Goal: Information Seeking & Learning: Check status

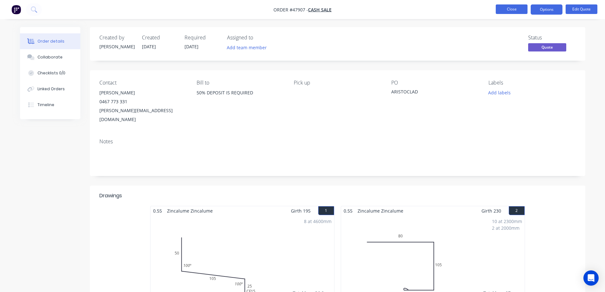
click at [512, 10] on button "Close" at bounding box center [511, 9] width 32 height 10
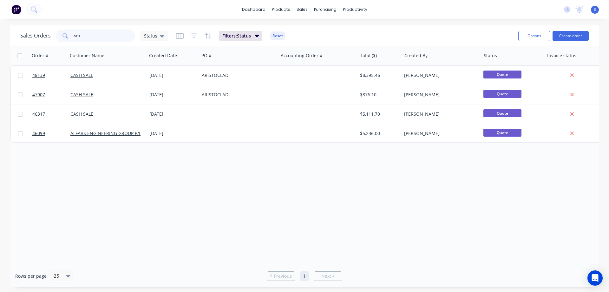
click at [100, 37] on input "aris" at bounding box center [105, 36] width 62 height 13
click at [340, 29] on div "Purchase Orders" at bounding box center [346, 31] width 34 height 6
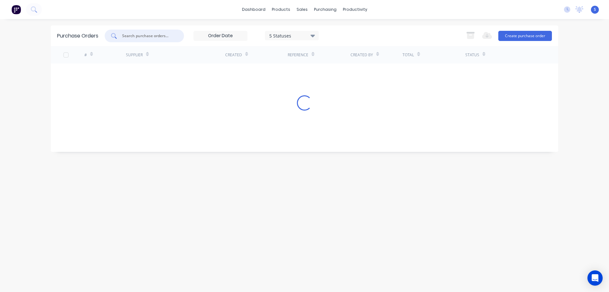
click at [143, 34] on input "text" at bounding box center [148, 36] width 53 height 6
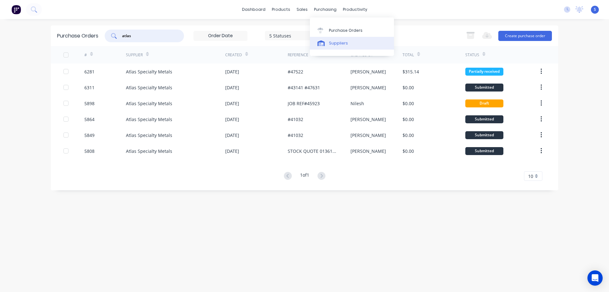
type input "atlas"
click at [338, 44] on div "Suppliers" at bounding box center [338, 43] width 19 height 6
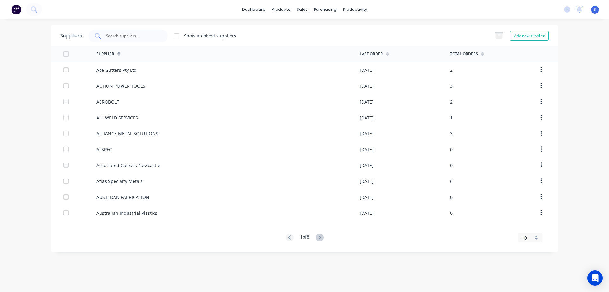
click at [143, 37] on input "text" at bounding box center [131, 36] width 53 height 6
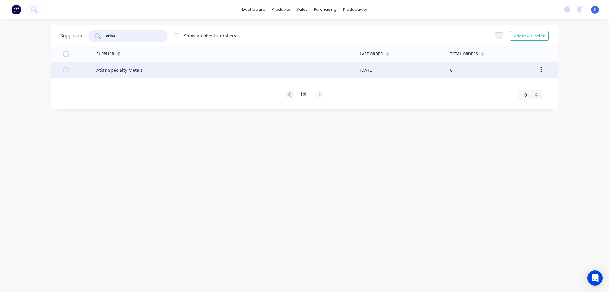
type input "atlas"
click at [144, 70] on div "Atlas Specialty Metals" at bounding box center [227, 70] width 263 height 16
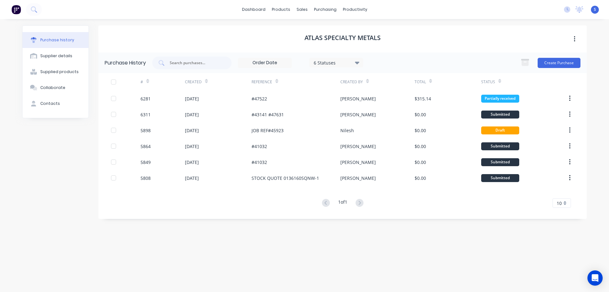
click at [349, 63] on div "6 Statuses" at bounding box center [336, 62] width 45 height 7
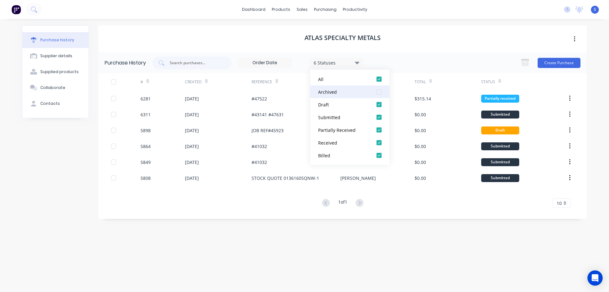
click at [376, 91] on div at bounding box center [379, 91] width 13 height 13
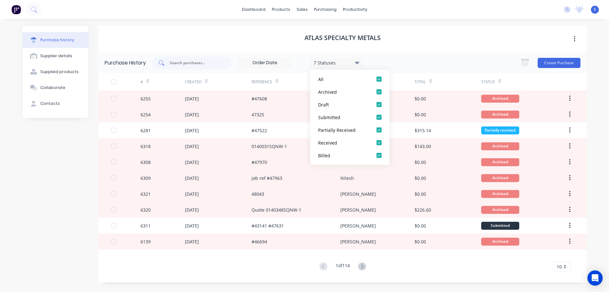
click at [187, 65] on input "text" at bounding box center [195, 63] width 53 height 6
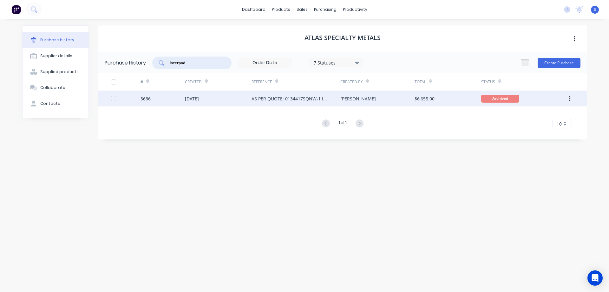
type input "interpod"
click at [278, 99] on div "AS PER QUOTE: 0134417SQNW-1 INTERPOD STOCK" at bounding box center [290, 98] width 76 height 7
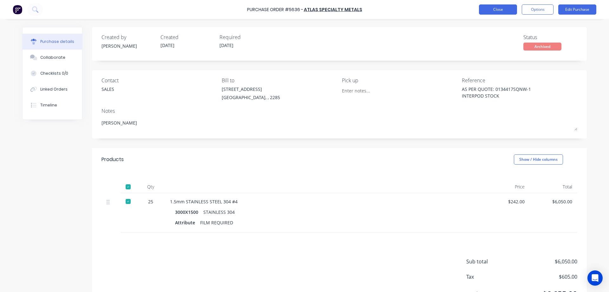
click at [498, 9] on button "Close" at bounding box center [498, 9] width 38 height 10
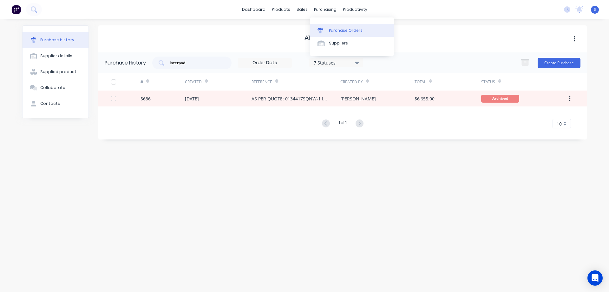
click at [337, 30] on div "Purchase Orders" at bounding box center [346, 31] width 34 height 6
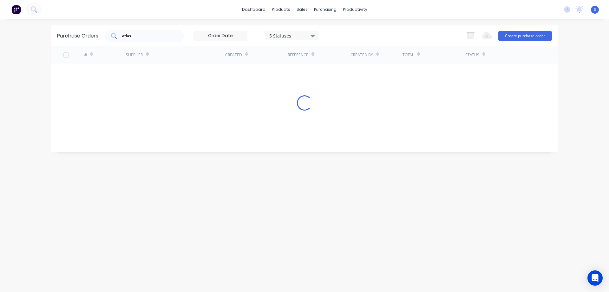
click at [142, 32] on div "atlas" at bounding box center [144, 36] width 79 height 13
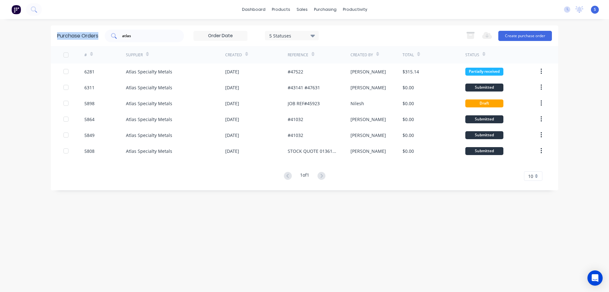
click at [142, 32] on div "atlas" at bounding box center [144, 36] width 79 height 13
drag, startPoint x: 142, startPoint y: 34, endPoint x: 91, endPoint y: 42, distance: 52.1
click at [91, 42] on div "Purchase Orders atlas 5 Statuses 5 Statuses Export to Excel (XLSX) Create purch…" at bounding box center [305, 35] width 508 height 21
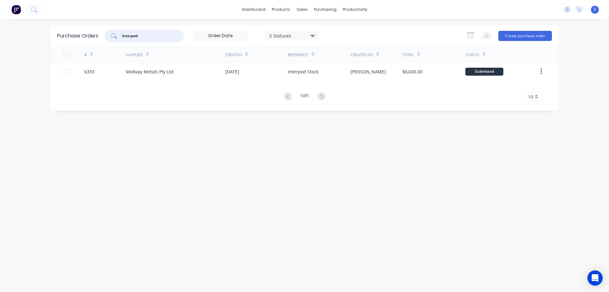
type input "interpod"
click at [311, 37] on div "5 Statuses" at bounding box center [291, 35] width 45 height 7
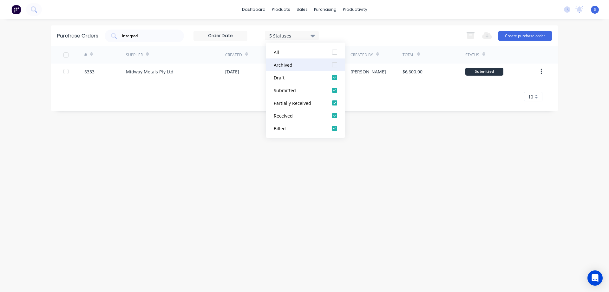
click at [335, 64] on div at bounding box center [335, 64] width 13 height 13
click at [380, 30] on div "interpod 7 Statuses 7 Statuses Export to Excel (XLSX) Create purchase order" at bounding box center [329, 36] width 448 height 13
